Goal: Information Seeking & Learning: Learn about a topic

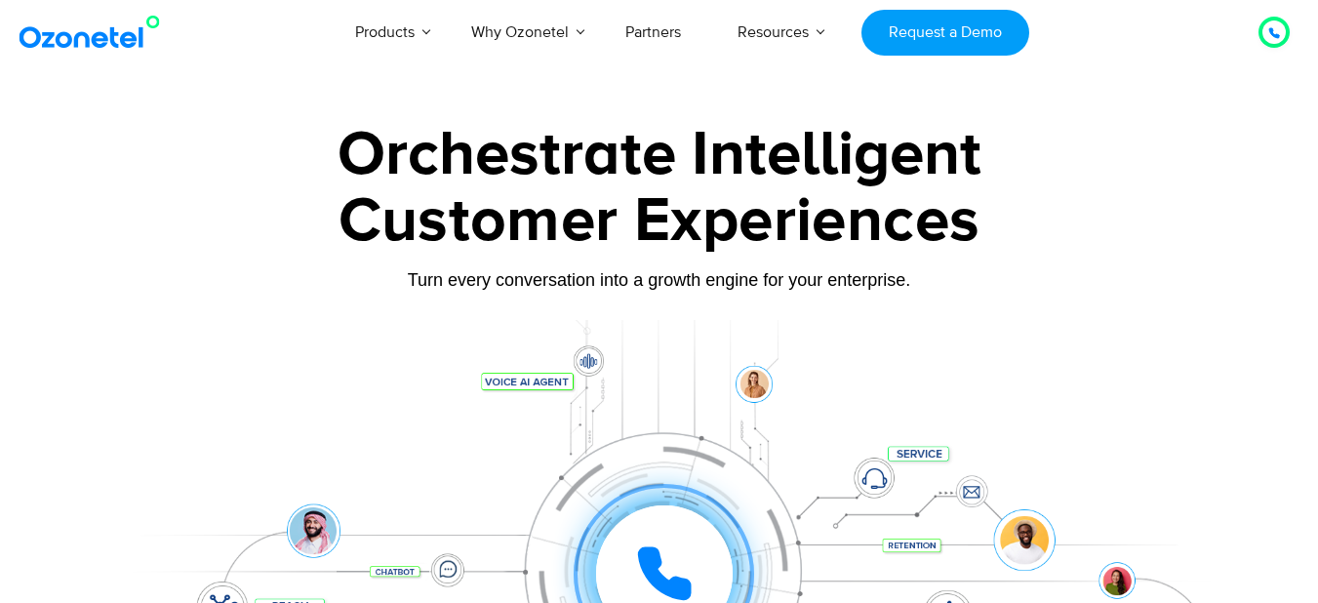
click at [112, 45] on img at bounding box center [94, 32] width 158 height 35
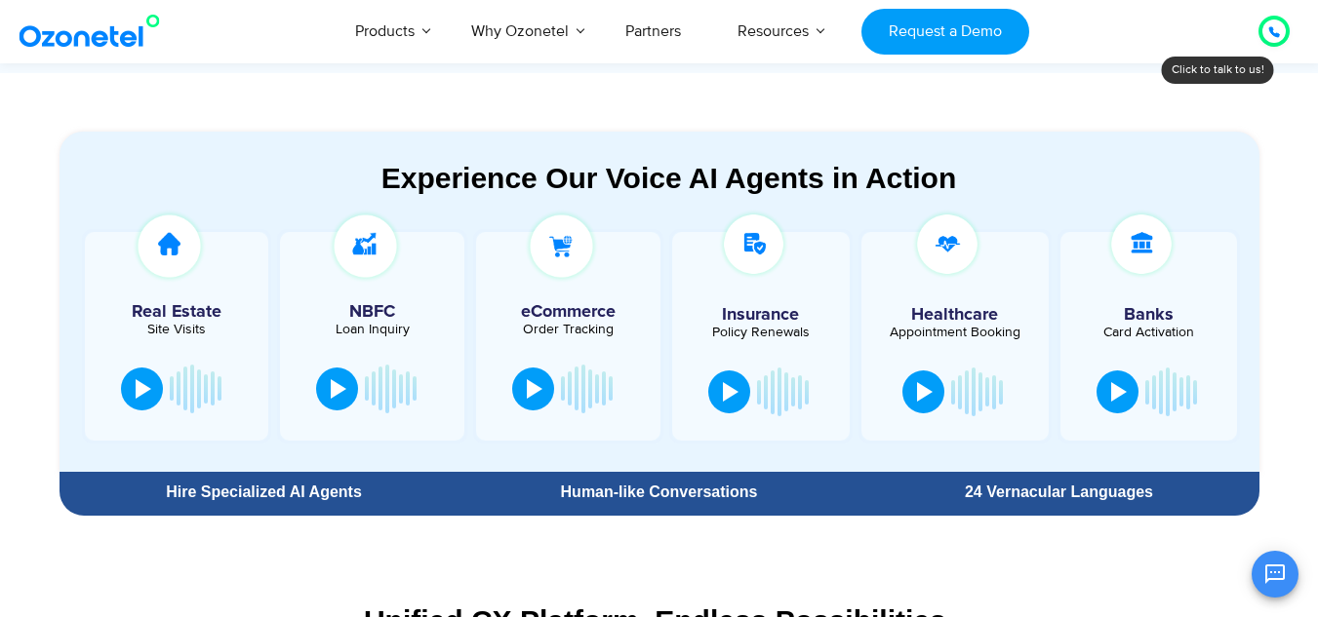
scroll to position [1063, 0]
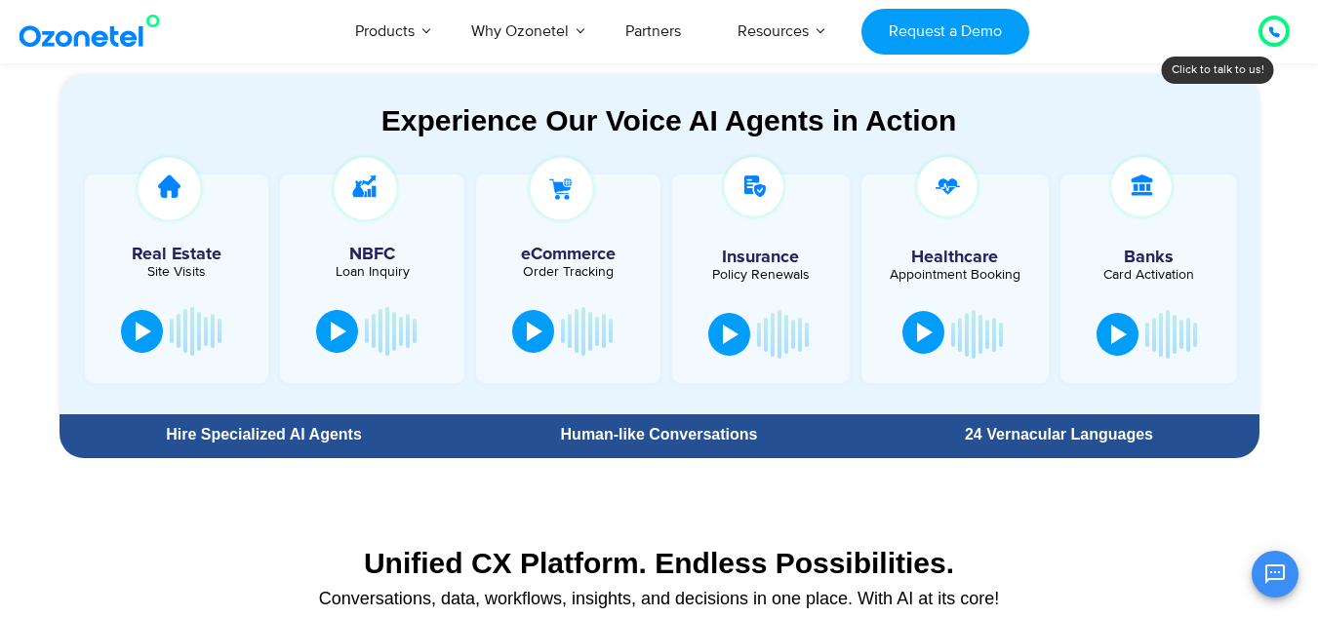
click at [917, 342] on div at bounding box center [925, 333] width 16 height 20
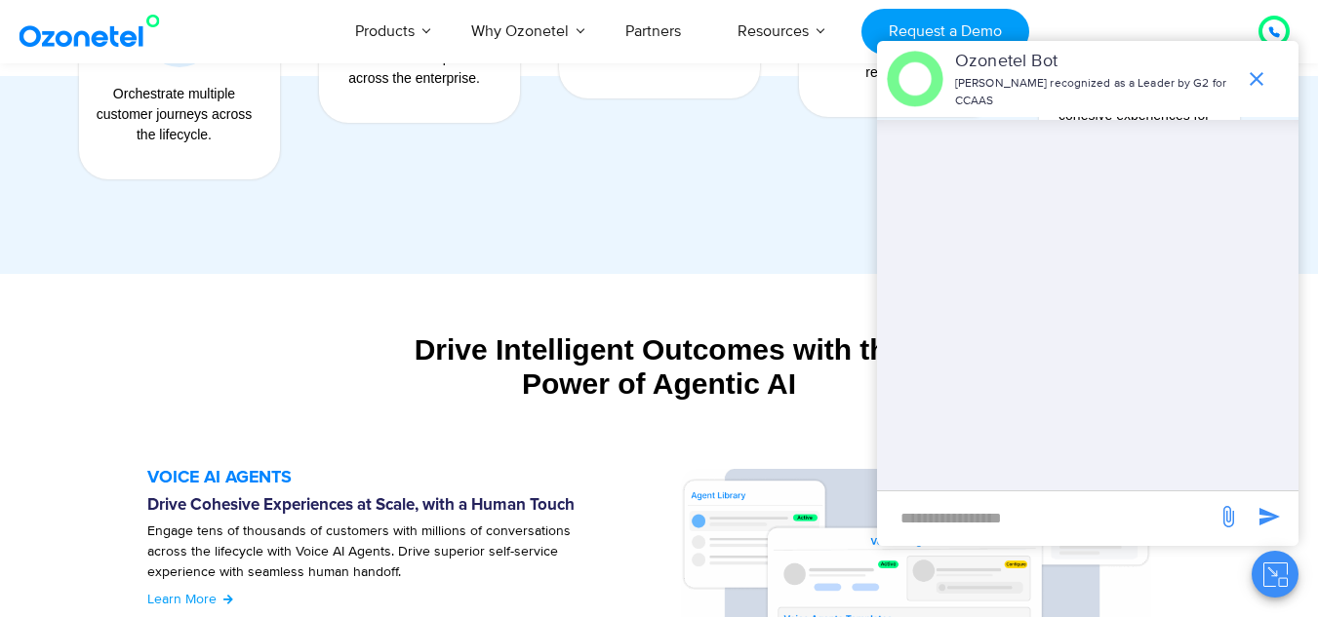
scroll to position [1830, 0]
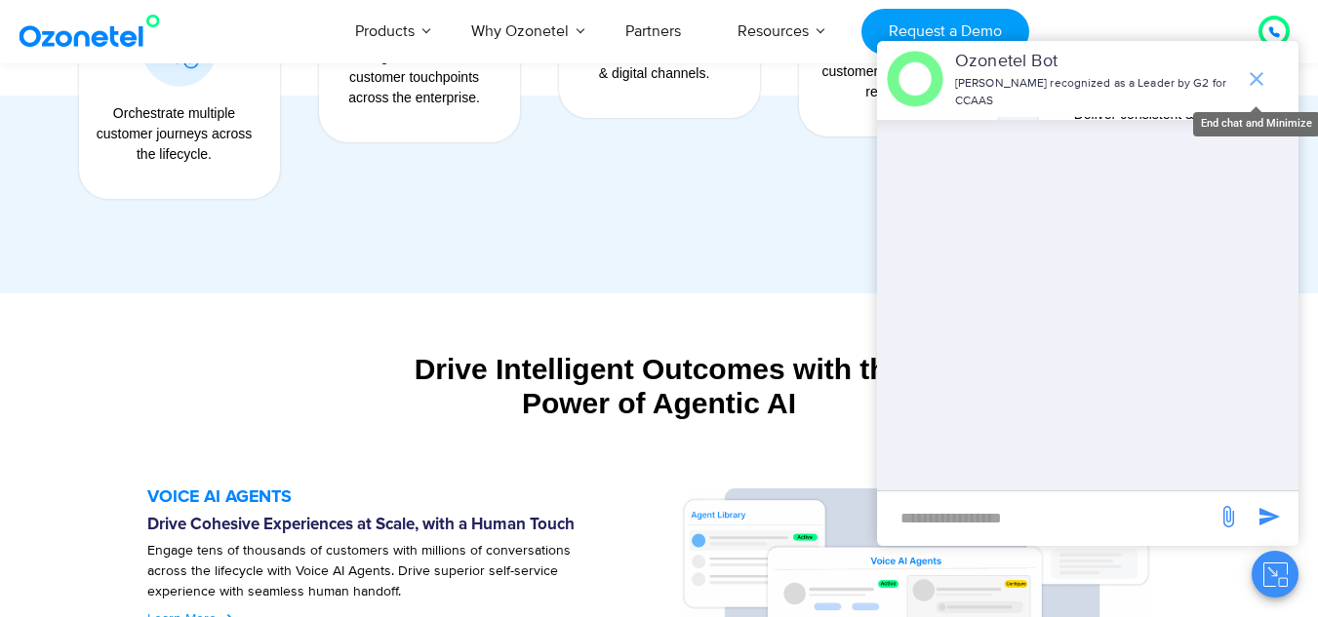
click at [1258, 76] on icon "end chat or minimize" at bounding box center [1257, 79] width 14 height 14
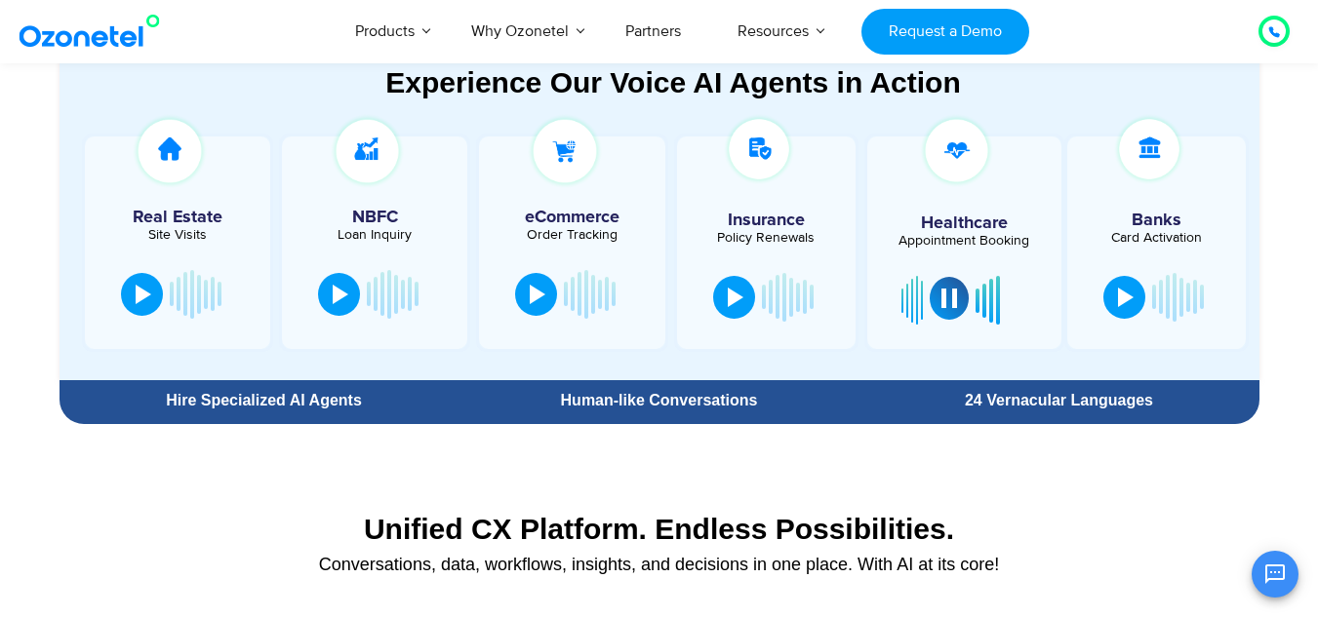
scroll to position [968, 0]
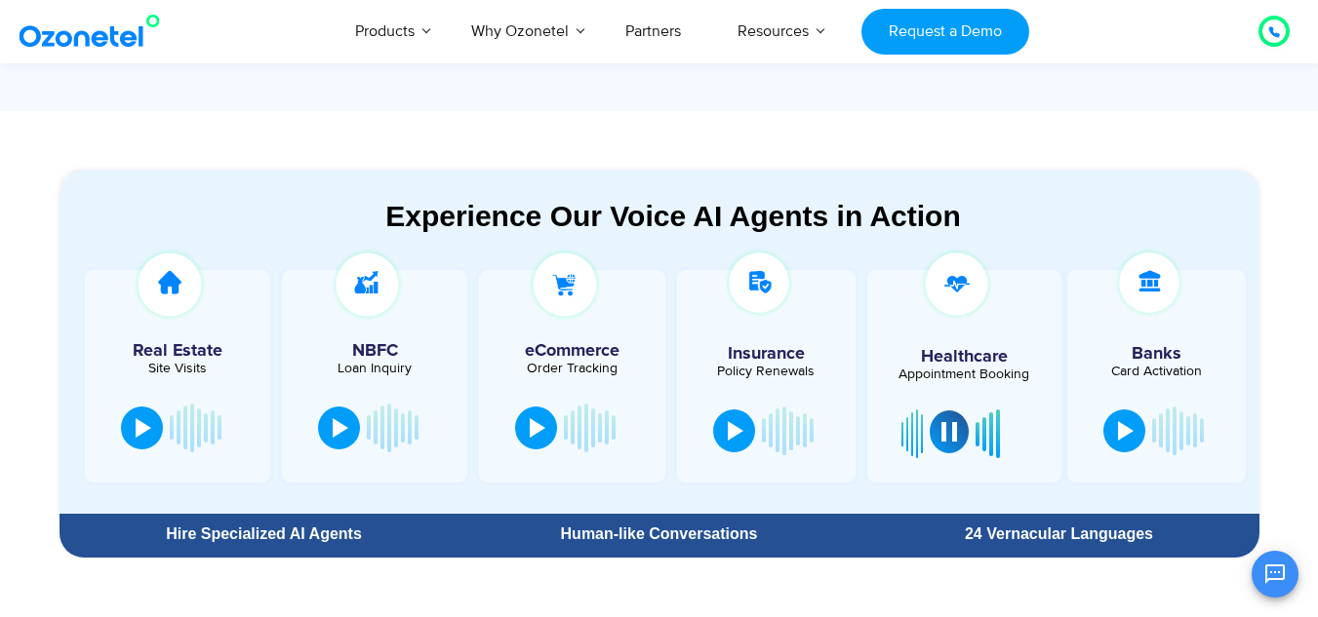
click at [740, 532] on div "Human-like Conversations" at bounding box center [658, 535] width 380 height 16
click at [995, 537] on div "24 Vernacular Languages" at bounding box center [1058, 535] width 380 height 16
click at [1264, 579] on icon "Open chat" at bounding box center [1274, 574] width 23 height 23
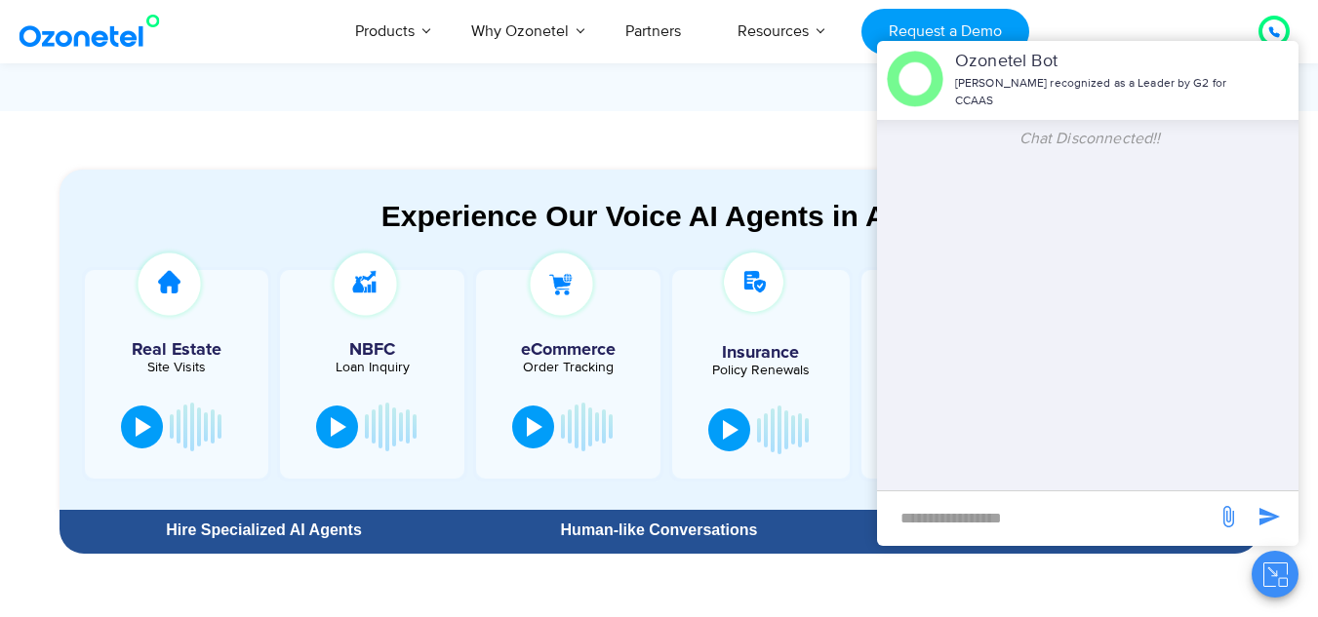
click at [995, 521] on input "new-msg-input" at bounding box center [1047, 517] width 320 height 33
type input "**********"
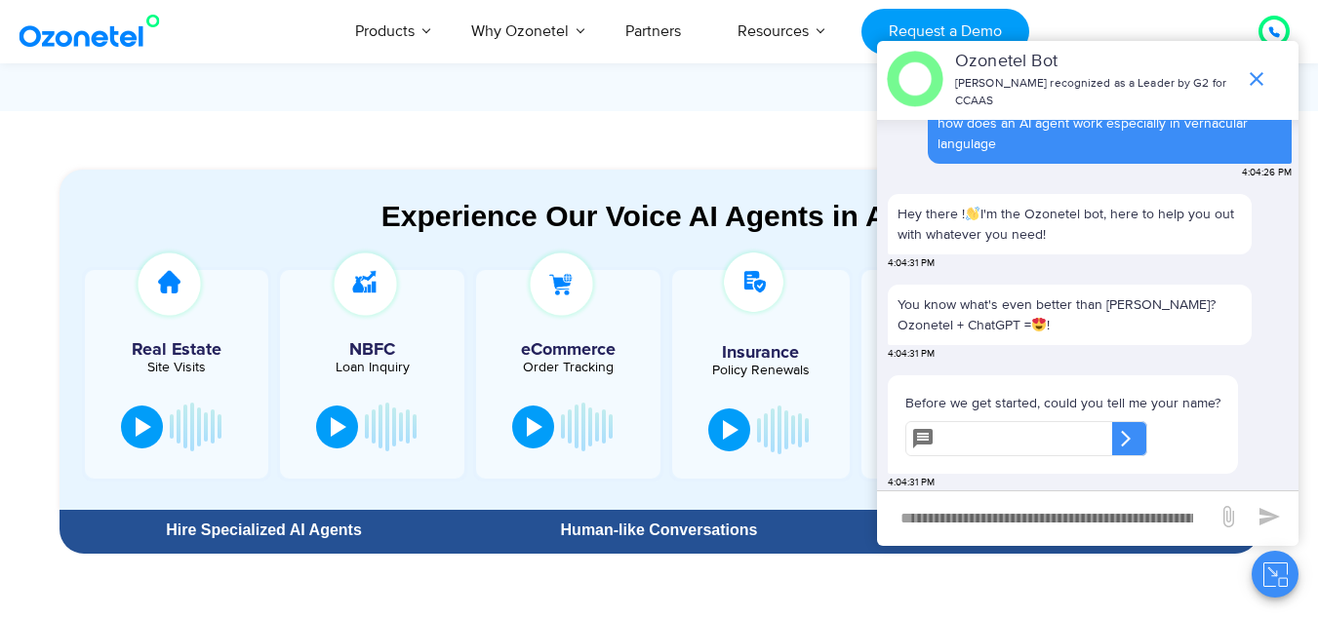
scroll to position [60, 0]
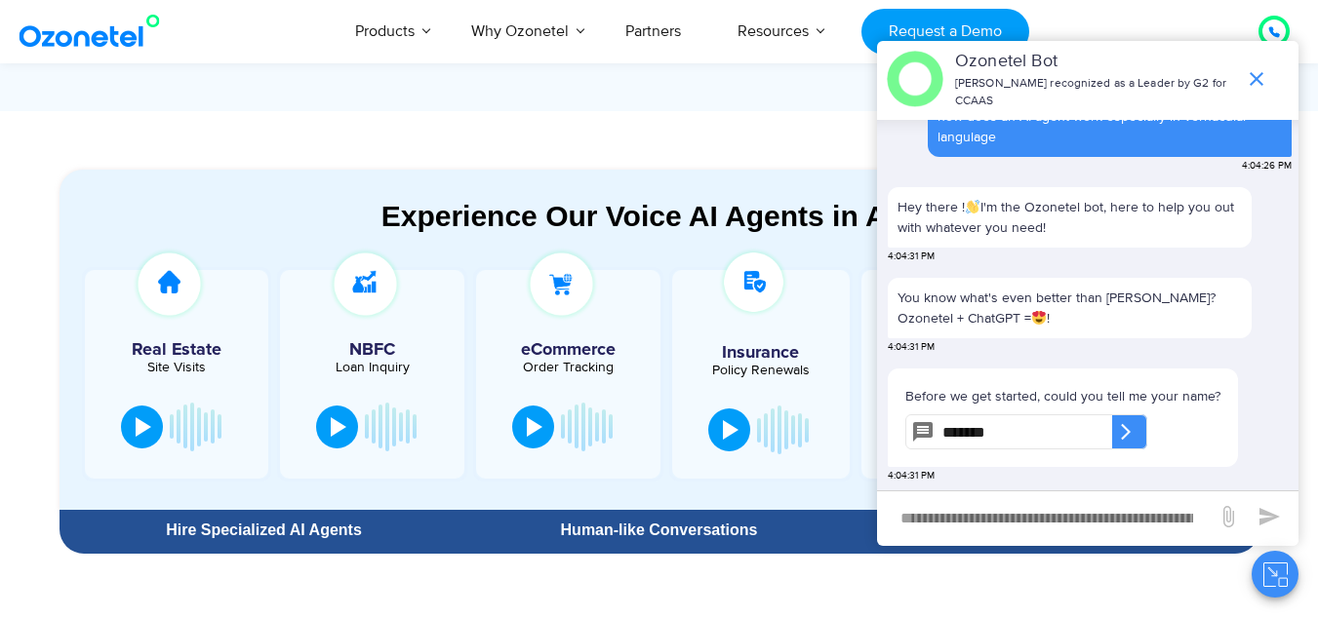
type input "*******"
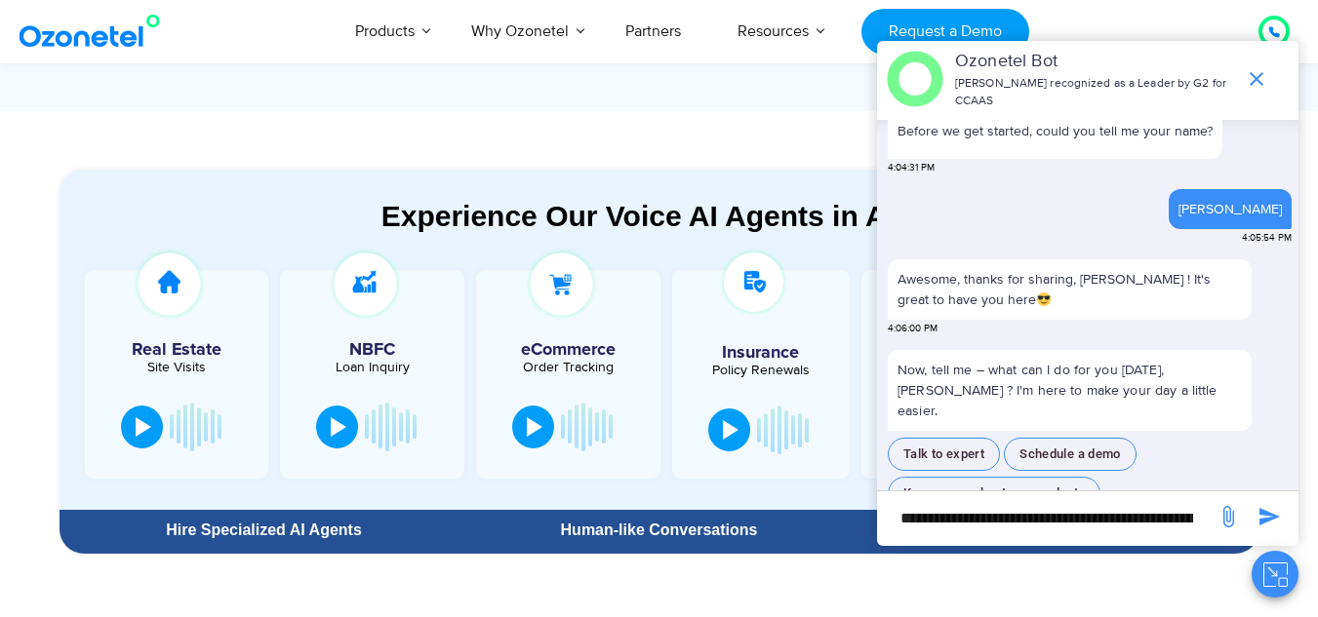
scroll to position [321, 0]
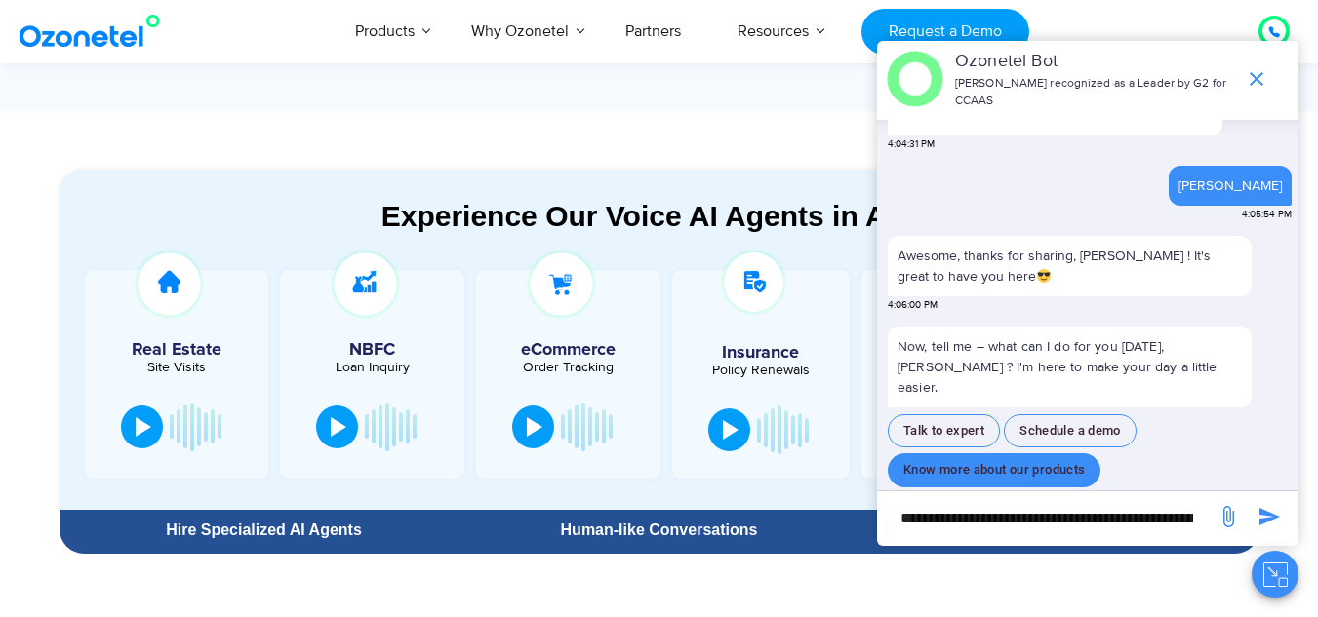
click at [1041, 454] on button "Know more about our products" at bounding box center [994, 471] width 213 height 34
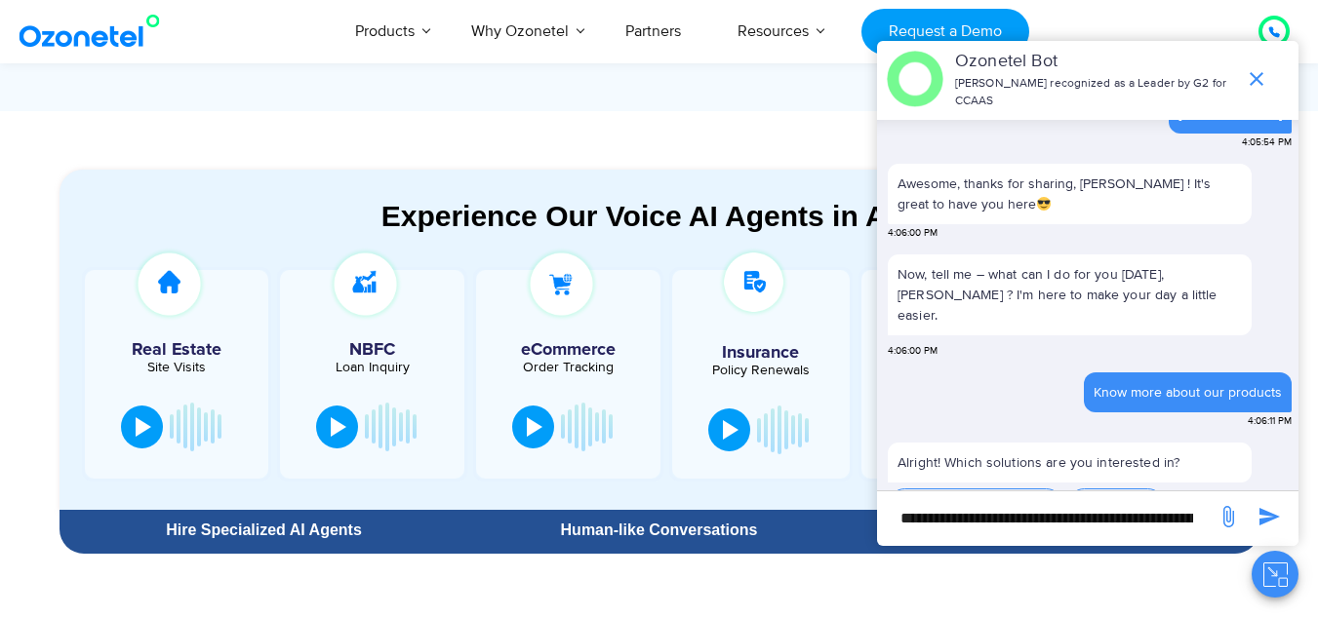
scroll to position [454, 0]
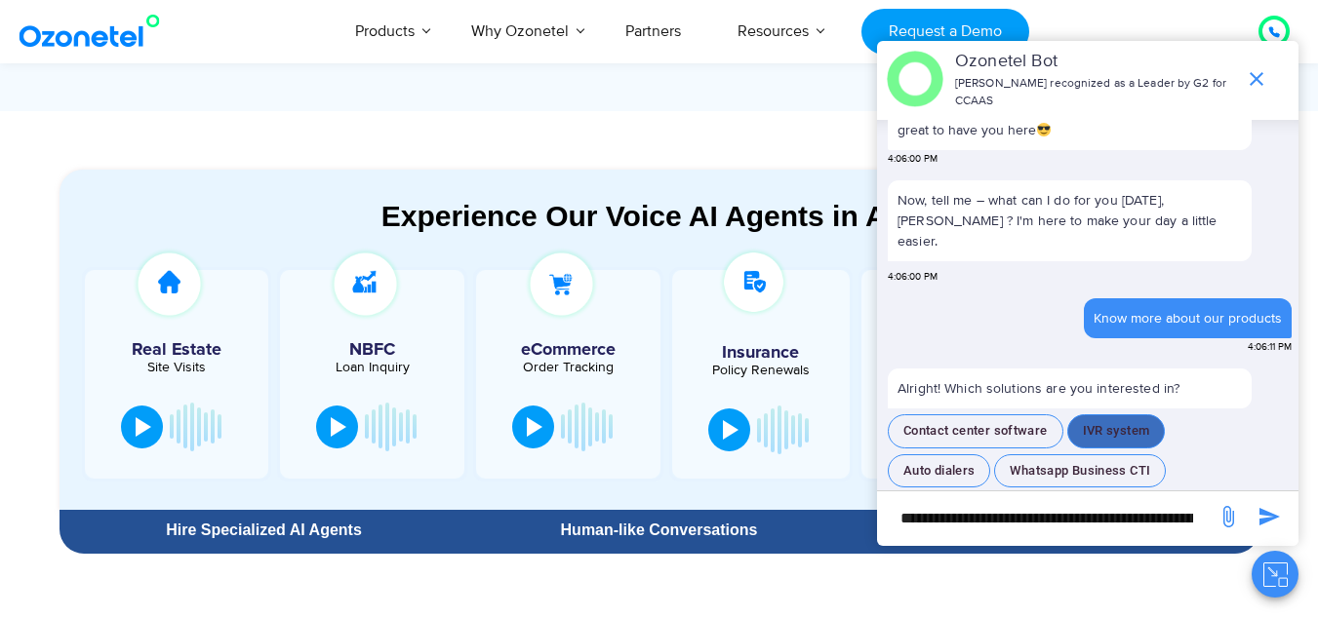
click at [1108, 415] on button "IVR system" at bounding box center [1116, 432] width 99 height 34
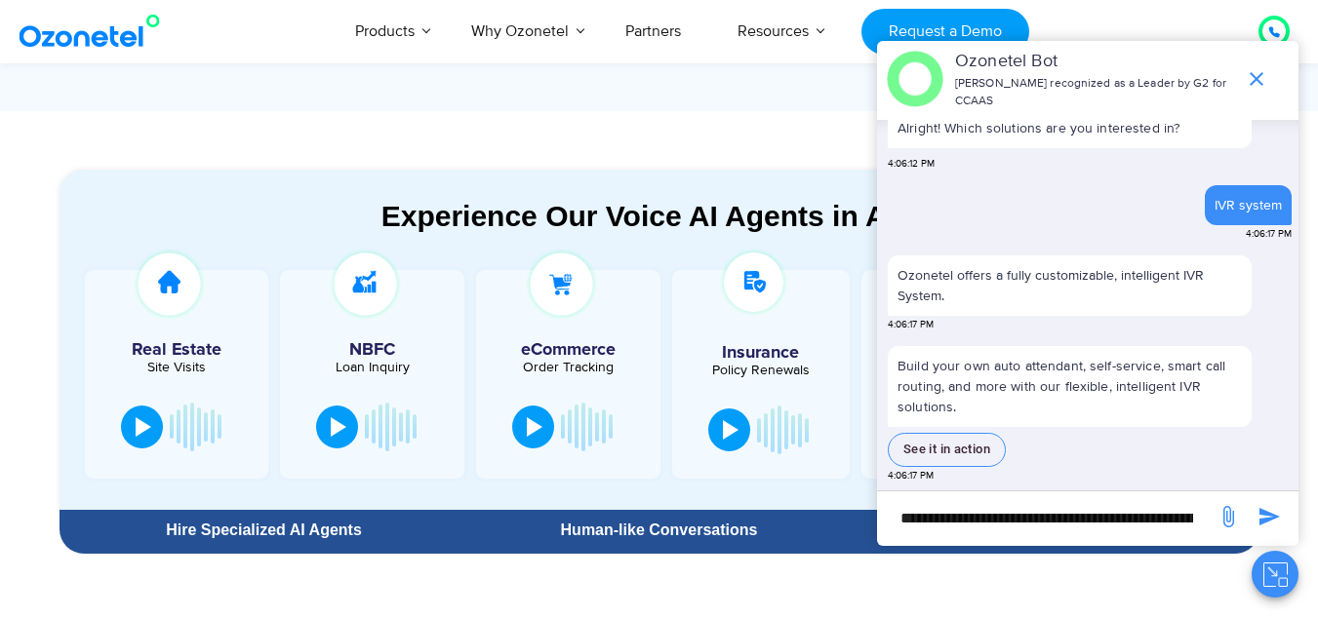
scroll to position [670, 0]
click at [1269, 78] on span "end chat or minimize" at bounding box center [1256, 79] width 39 height 39
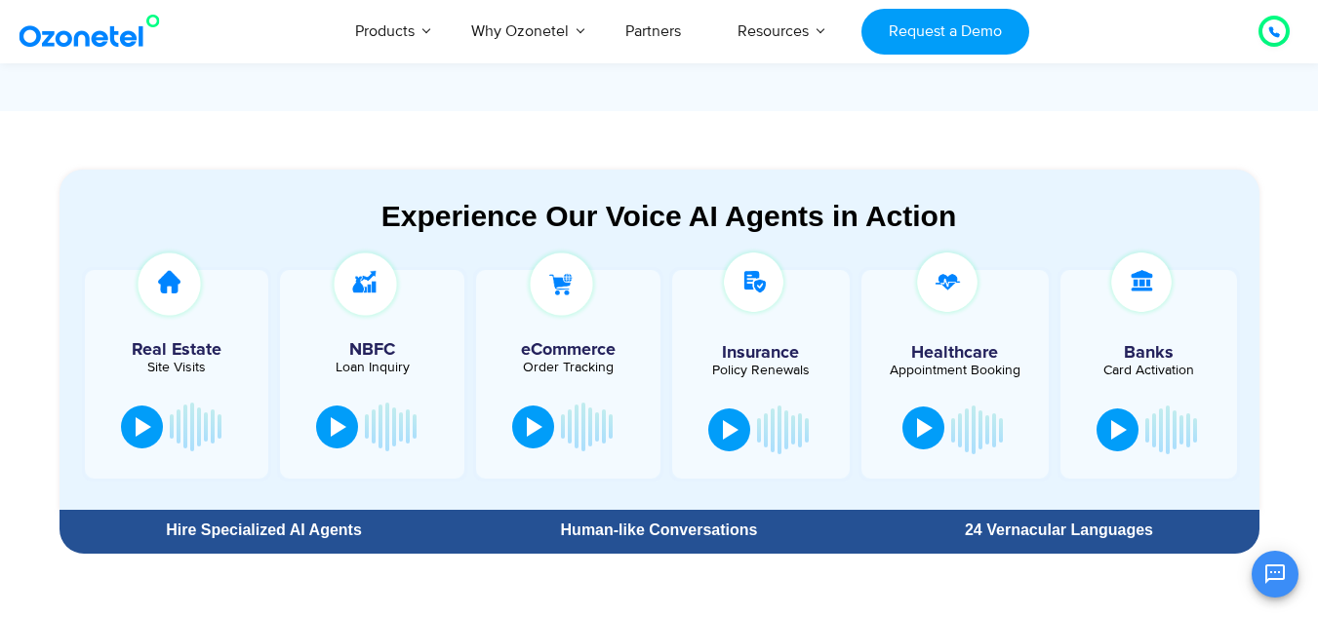
scroll to position [709, 0]
click at [929, 439] on button at bounding box center [923, 428] width 42 height 43
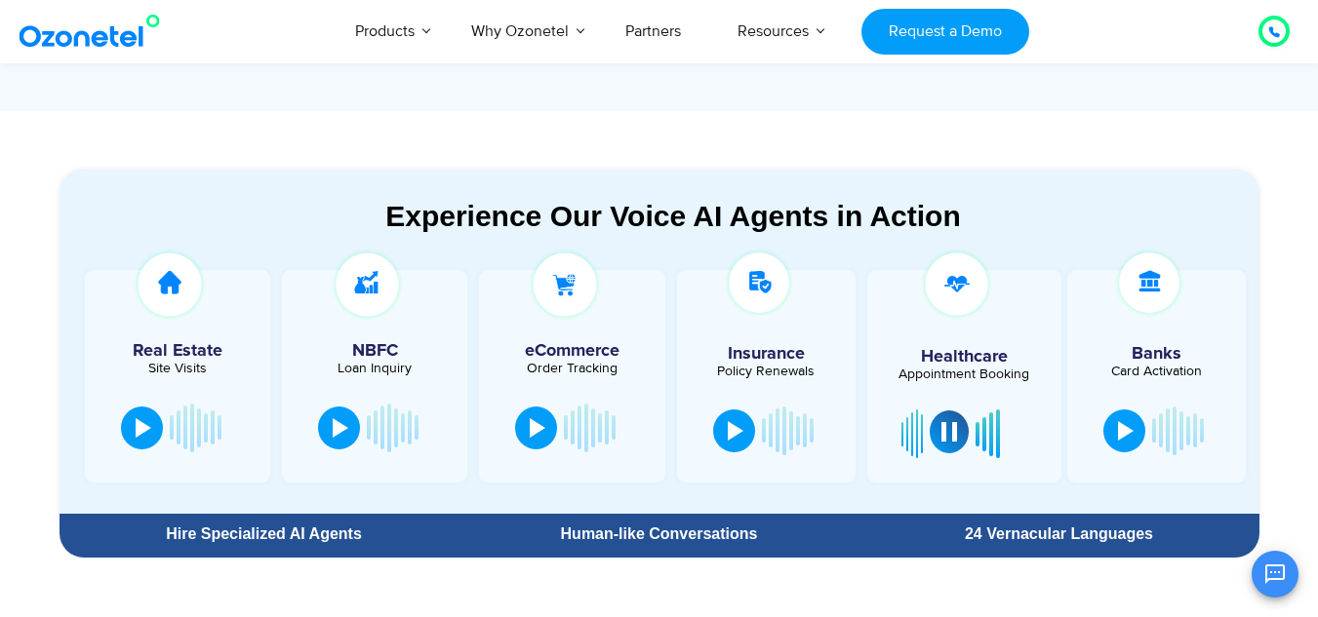
click at [946, 439] on div at bounding box center [949, 432] width 16 height 20
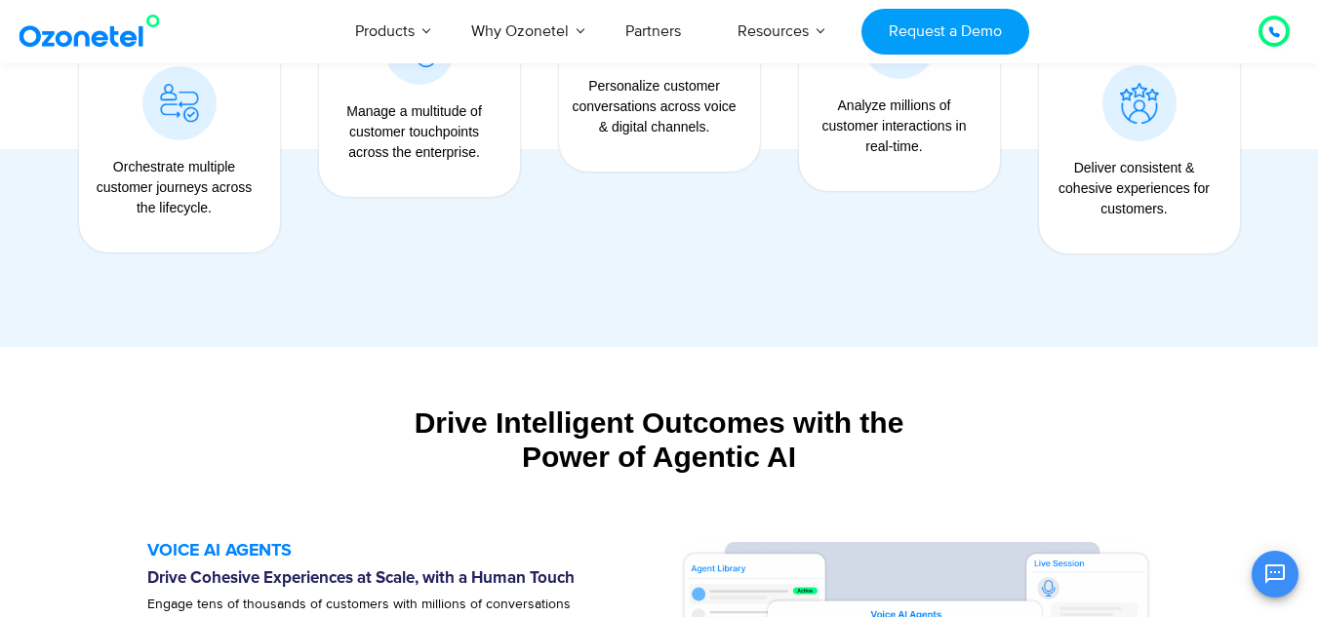
scroll to position [1619, 0]
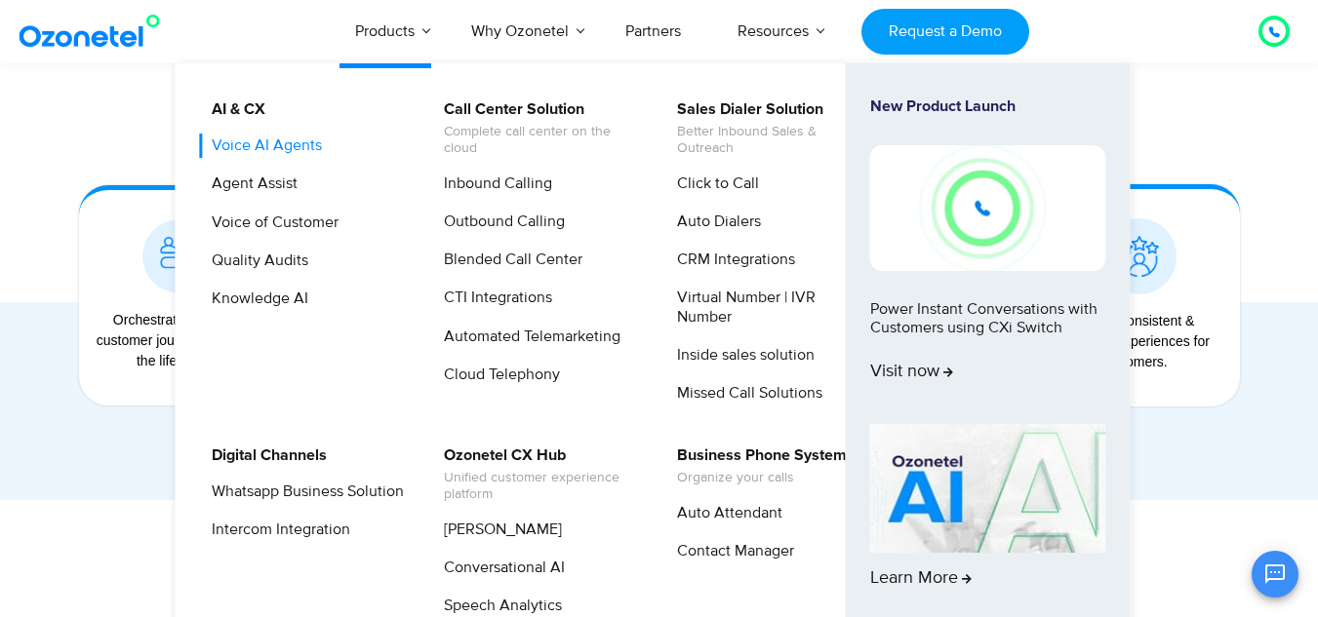
click at [286, 145] on link "Voice AI Agents" at bounding box center [262, 146] width 126 height 24
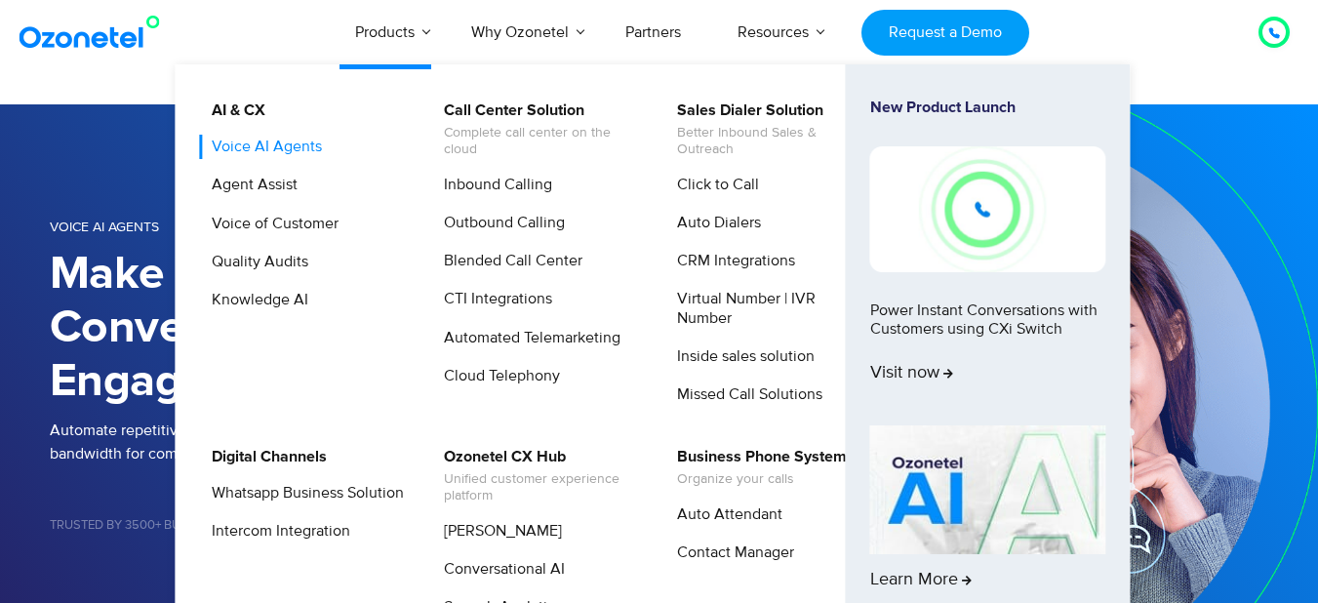
click at [312, 143] on link "Voice AI Agents" at bounding box center [262, 147] width 126 height 24
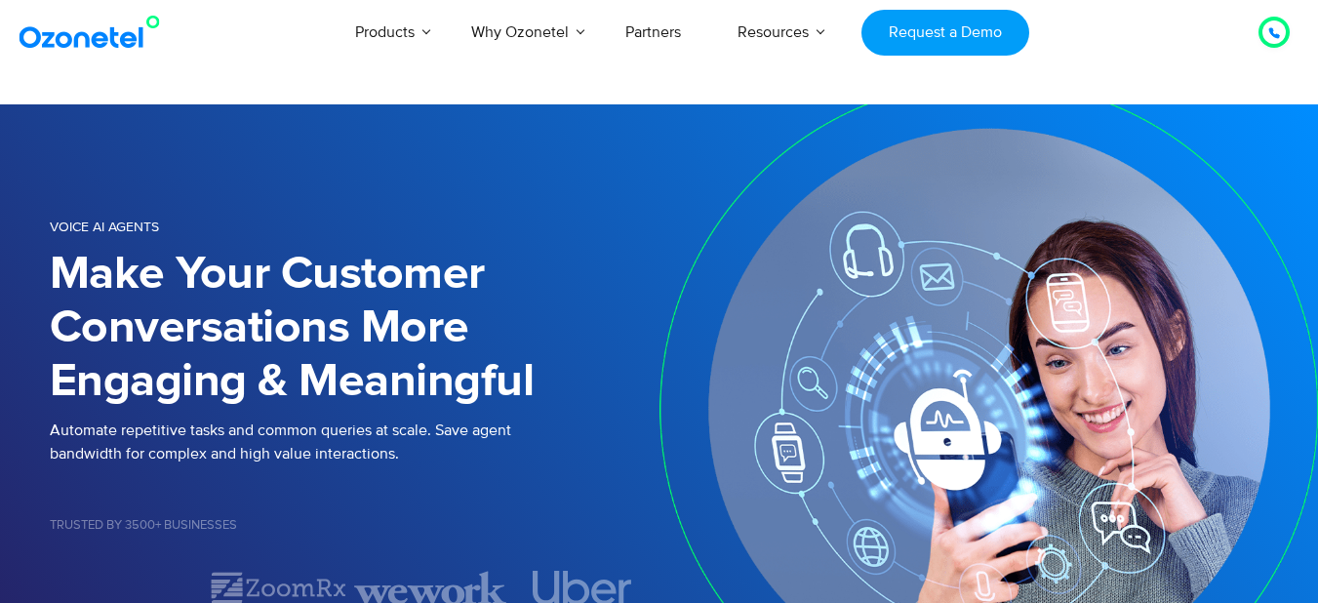
select select "*****"
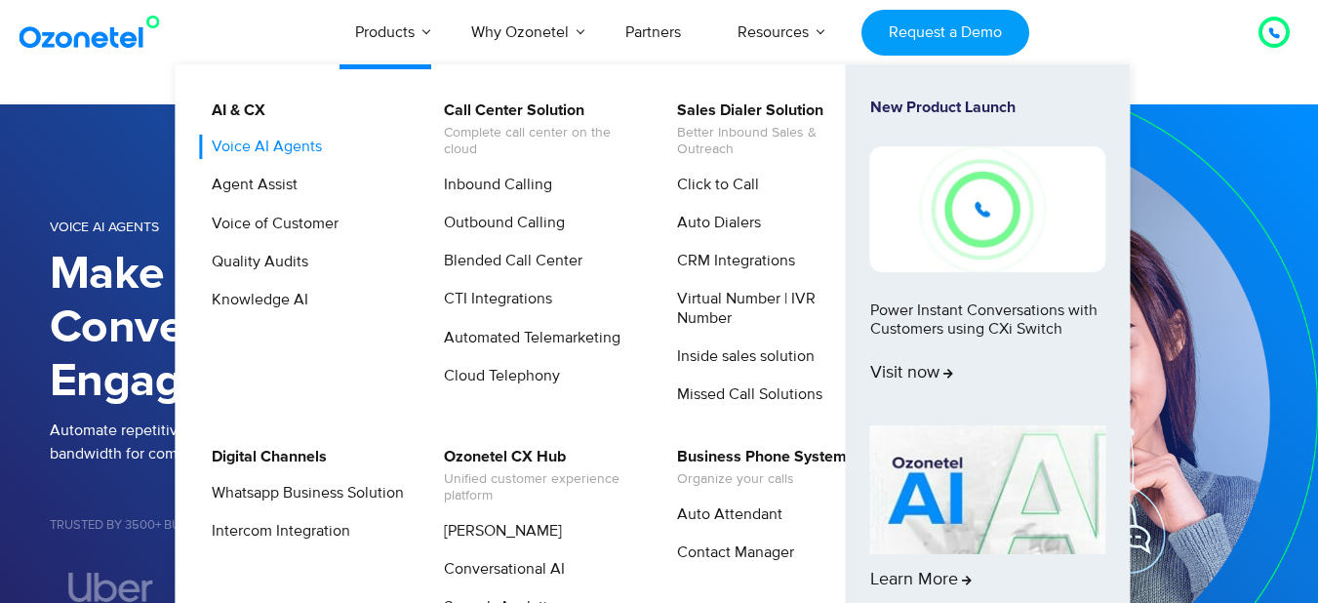
click at [286, 156] on link "Voice AI Agents" at bounding box center [262, 147] width 126 height 24
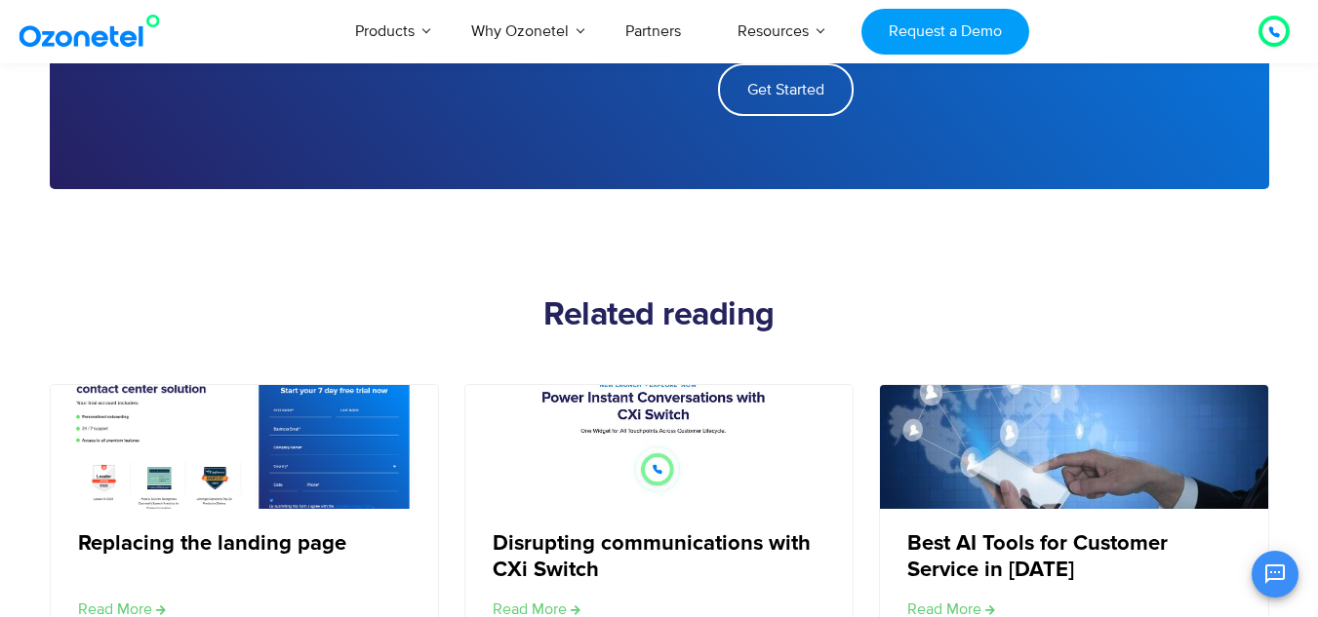
scroll to position [2511, 0]
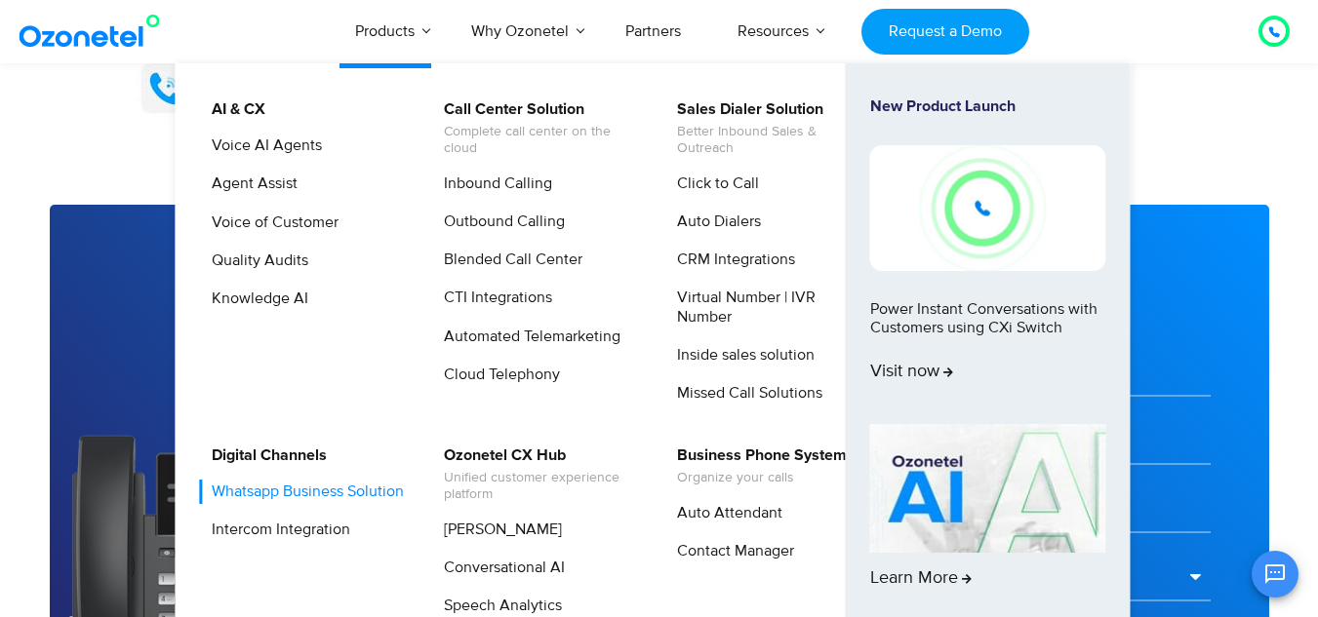
click at [258, 488] on link "Whatsapp Business Solution" at bounding box center [303, 492] width 208 height 24
